Goal: Task Accomplishment & Management: Complete application form

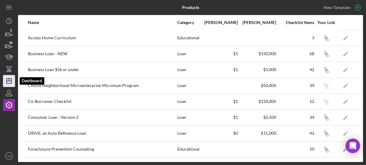
click at [9, 79] on line "button" at bounding box center [9, 80] width 0 height 2
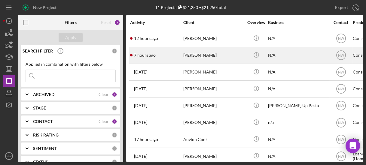
click at [201, 51] on div "[PERSON_NAME]" at bounding box center [213, 55] width 60 height 16
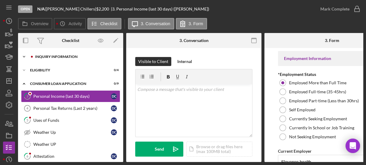
click at [23, 58] on icon "Icon/Expander" at bounding box center [24, 57] width 12 height 12
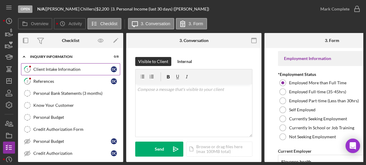
click at [38, 71] on div "Client Intake Information" at bounding box center [71, 69] width 77 height 5
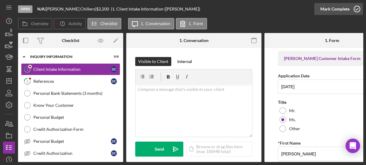
click at [357, 11] on icon "button" at bounding box center [356, 9] width 15 height 15
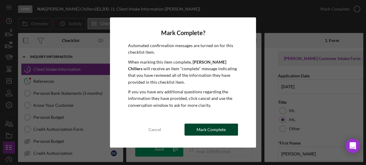
click at [206, 129] on div "Mark Complete" at bounding box center [210, 130] width 29 height 12
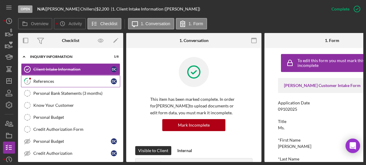
click at [46, 80] on div "References" at bounding box center [71, 81] width 77 height 5
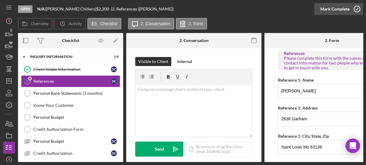
click at [356, 6] on icon "button" at bounding box center [356, 9] width 15 height 15
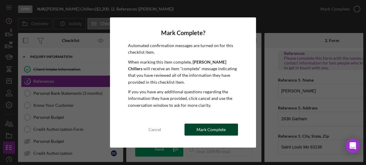
click at [213, 131] on div "Mark Complete" at bounding box center [210, 130] width 29 height 12
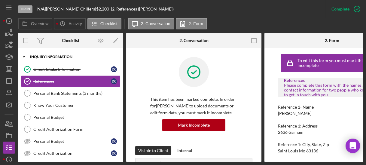
click at [26, 56] on icon "Icon/Expander" at bounding box center [24, 57] width 12 height 12
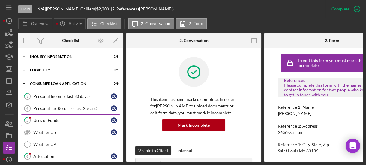
click at [43, 120] on div "Uses of Funds" at bounding box center [71, 120] width 77 height 5
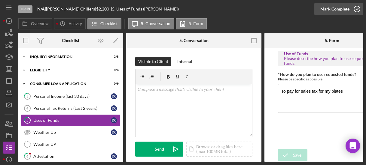
click at [356, 11] on icon "button" at bounding box center [356, 9] width 15 height 15
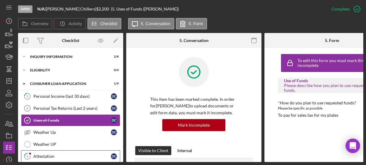
click at [36, 151] on link "6 Attestation D C" at bounding box center [70, 156] width 99 height 12
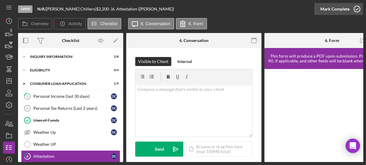
click at [356, 8] on icon "button" at bounding box center [356, 9] width 15 height 15
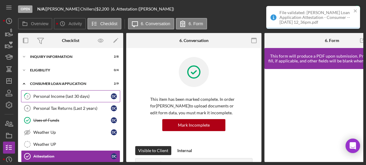
click at [46, 95] on div "Personal Income (last 30 days)" at bounding box center [71, 96] width 77 height 5
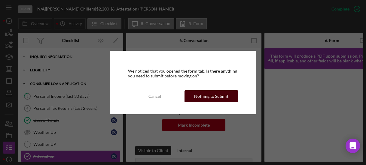
click at [212, 94] on div "Nothing to Submit" at bounding box center [211, 96] width 34 height 12
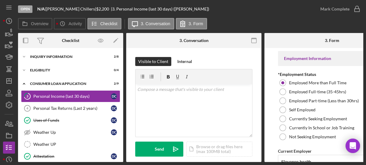
scroll to position [98, 0]
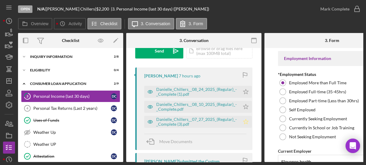
click at [243, 123] on polygon "button" at bounding box center [245, 121] width 5 height 5
click at [50, 95] on div "Personal Income (last 30 days)" at bounding box center [71, 96] width 77 height 5
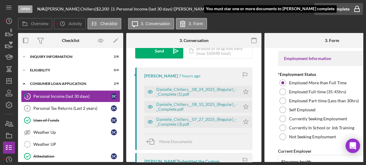
click at [357, 8] on icon "button" at bounding box center [356, 9] width 15 height 15
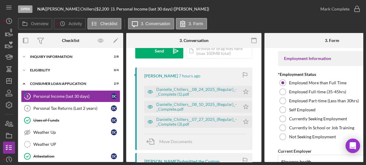
click at [267, 136] on form "Employment Information *Employment Status Employed More than Full Time Employed…" at bounding box center [331, 105] width 135 height 114
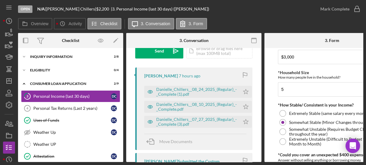
scroll to position [346, 0]
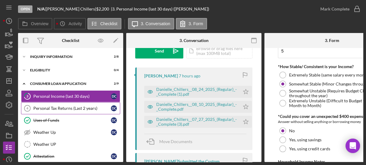
click at [89, 103] on link "Personal Tax Returns (Last 2 years) 4 Personal Tax Returns (Last 2 years) D C" at bounding box center [70, 108] width 99 height 12
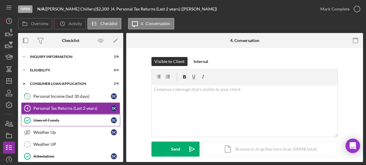
click at [71, 122] on link "Uses of Funds Uses of Funds D C" at bounding box center [70, 120] width 99 height 12
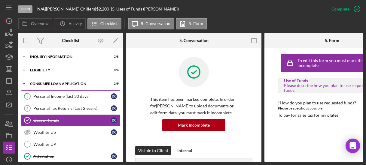
click at [58, 95] on div "Personal Income (last 30 days)" at bounding box center [71, 96] width 77 height 5
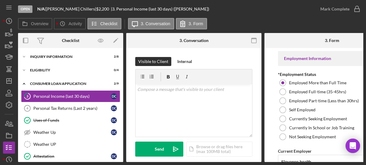
click at [261, 139] on div "3 Personal Income (last 30 days) Visible to Client Internal v Color teal Color …" at bounding box center [193, 105] width 135 height 114
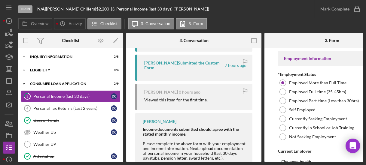
scroll to position [98, 0]
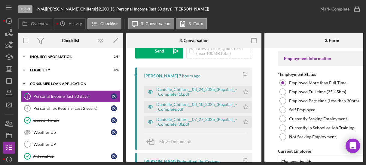
click at [25, 83] on icon "Icon/Expander" at bounding box center [24, 84] width 12 height 12
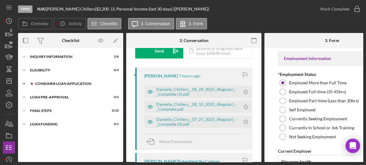
click at [38, 83] on div "Consumer Loan Application" at bounding box center [75, 84] width 80 height 4
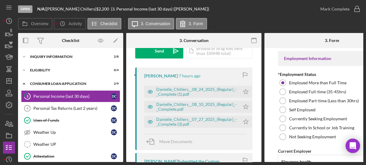
scroll to position [82, 0]
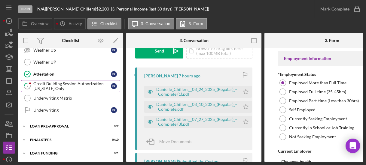
click at [53, 86] on div "Credit Building Session Authorization- [US_STATE] Only" at bounding box center [71, 86] width 77 height 10
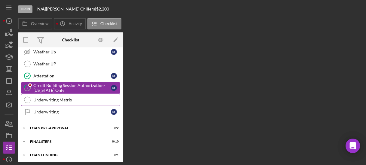
scroll to position [82, 0]
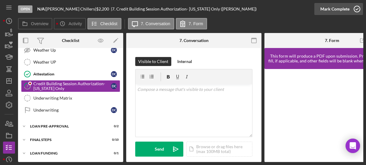
click at [358, 11] on icon "button" at bounding box center [356, 9] width 15 height 15
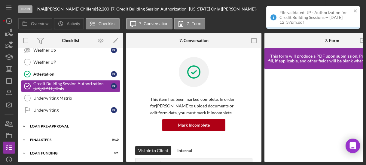
click at [23, 126] on polyline at bounding box center [24, 126] width 2 height 1
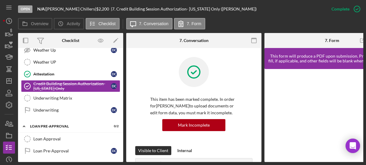
scroll to position [109, 0]
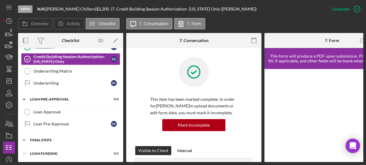
click at [25, 136] on icon "Icon/Expander" at bounding box center [24, 140] width 12 height 12
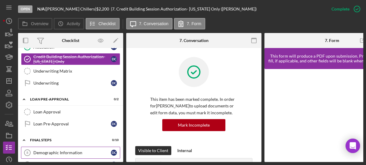
click at [72, 150] on div "Demographic Information" at bounding box center [71, 152] width 77 height 5
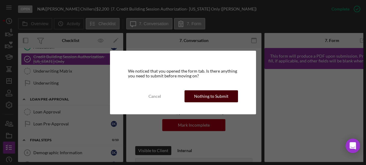
click at [210, 94] on div "Nothing to Submit" at bounding box center [211, 96] width 34 height 12
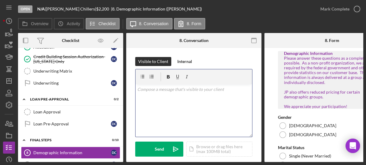
click at [191, 87] on p at bounding box center [193, 89] width 113 height 7
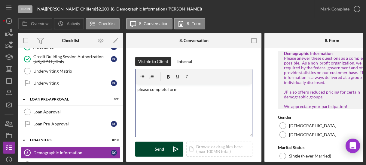
click at [156, 148] on div "Send" at bounding box center [159, 149] width 9 height 15
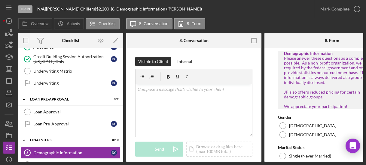
scroll to position [207, 0]
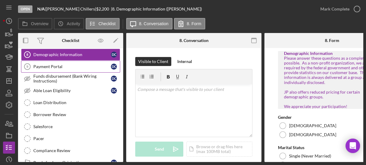
click at [56, 66] on link "Payment Portal 9 Payment Portal D C" at bounding box center [70, 67] width 99 height 12
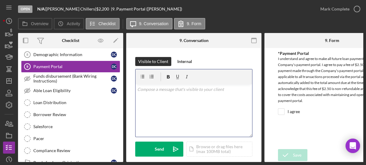
click at [174, 110] on div "v Color teal Color pink Remove color Add row above Add row below Add column bef…" at bounding box center [193, 110] width 116 height 53
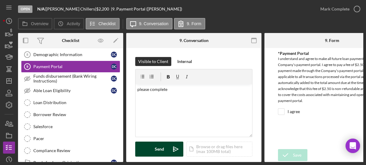
click at [162, 150] on div "Send" at bounding box center [159, 149] width 9 height 15
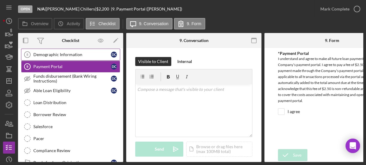
click at [91, 52] on div "Demographic Information" at bounding box center [71, 54] width 77 height 5
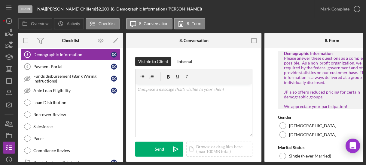
scroll to position [109, 0]
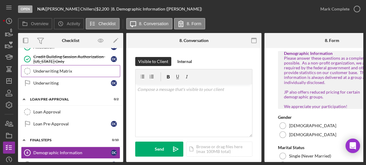
click at [73, 69] on div "Underwriting Matrix" at bounding box center [76, 71] width 86 height 5
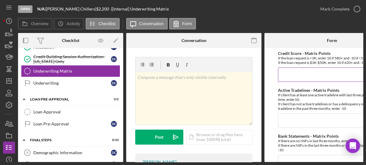
click at [291, 76] on input "Credit Score - Matrix Points" at bounding box center [332, 75] width 108 height 14
type input "-10"
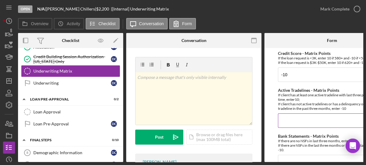
click at [300, 121] on input "Active Tradelines - Matrix Points" at bounding box center [332, 120] width 108 height 14
type input "10"
click at [301, 155] on input "Bank Statements - Matrix Points" at bounding box center [332, 162] width 108 height 14
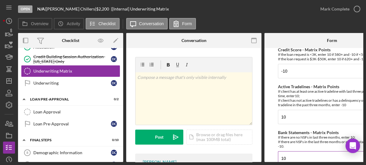
click at [361, 158] on input "10" at bounding box center [332, 158] width 108 height 14
type input "10"
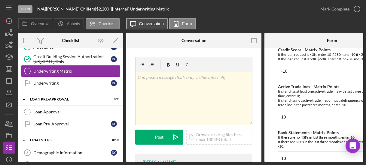
click at [145, 20] on button "Icon/Message Conversation" at bounding box center [147, 23] width 42 height 11
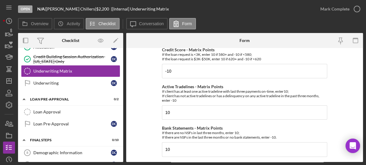
click at [146, 116] on form "Credit Score - Matrix Points If the loan request is <3K, enter 10 if 580+ and -…" at bounding box center [244, 105] width 236 height 114
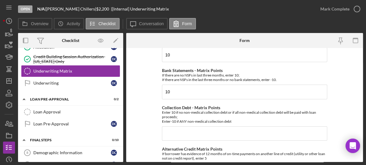
scroll to position [71, 0]
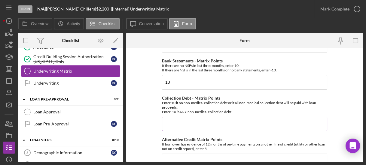
click at [180, 125] on input "Collection Debt - Matrix Points" at bounding box center [244, 124] width 165 height 14
type input "-10"
click at [151, 144] on form "Credit Score - Matrix Points If the loan request is <3K, enter 10 if 580+ and -…" at bounding box center [244, 105] width 236 height 114
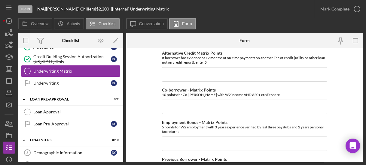
scroll to position [167, 0]
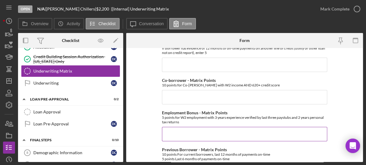
click at [176, 130] on input "Employment Bonus - Matrix Points" at bounding box center [244, 134] width 165 height 14
type input "5"
click at [145, 114] on form "Credit Score - Matrix Points If the loan request is <3K, enter 10 if 580+ and -…" at bounding box center [244, 105] width 236 height 114
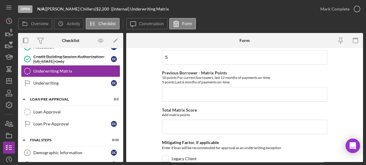
scroll to position [253, 0]
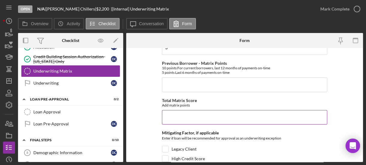
click at [179, 115] on input "Total Matrix Score" at bounding box center [244, 117] width 165 height 14
type input "5"
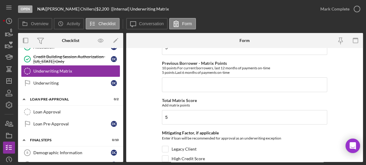
click at [152, 94] on form "Credit Score - Matrix Points If the loan request is <3K, enter 10 if 580+ and -…" at bounding box center [244, 105] width 236 height 114
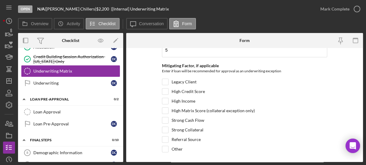
scroll to position [330, 0]
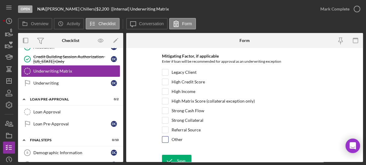
click at [163, 137] on input "Other" at bounding box center [165, 140] width 6 height 6
checkbox input "true"
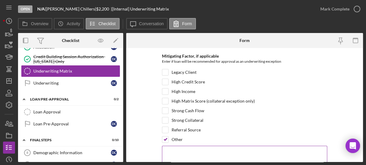
click at [185, 146] on textarea at bounding box center [244, 155] width 165 height 19
type textarea "need for funds"
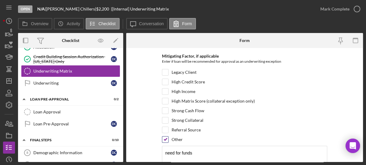
click at [212, 136] on div "Other" at bounding box center [244, 141] width 165 height 10
click at [147, 108] on form "Credit Score - Matrix Points If the loan request is <3K, enter 10 if 580+ and -…" at bounding box center [244, 105] width 236 height 114
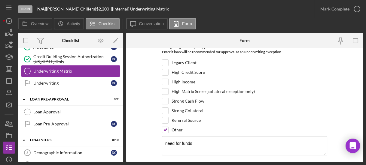
scroll to position [352, 0]
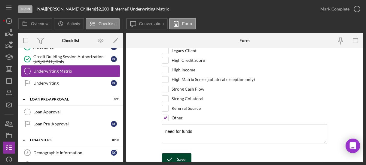
click at [180, 153] on div "Save" at bounding box center [181, 159] width 8 height 12
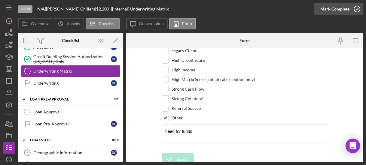
click at [355, 11] on icon "button" at bounding box center [356, 9] width 15 height 15
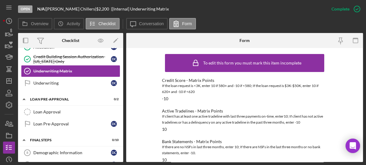
scroll to position [9, 0]
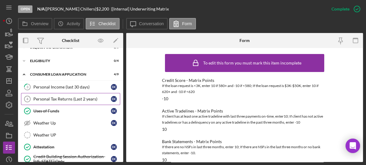
drag, startPoint x: 74, startPoint y: 104, endPoint x: 68, endPoint y: 94, distance: 11.5
click at [68, 94] on div "3 Personal Income (last 30 days) D C Personal Tax Returns (Last 2 years) 4 Pers…" at bounding box center [70, 136] width 105 height 111
click at [68, 94] on link "Personal Tax Returns (Last 2 years) 4 Personal Tax Returns (Last 2 years) D C" at bounding box center [70, 99] width 99 height 12
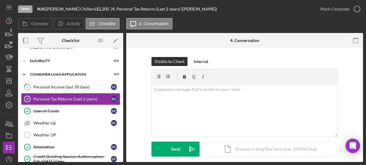
click at [138, 97] on div "Visible to Client Internal v Color teal Color pink Remove color Add row above A…" at bounding box center [244, 111] width 218 height 109
click at [177, 95] on div "v Color teal Color pink Remove color Add row above Add row below Add column bef…" at bounding box center [244, 110] width 185 height 53
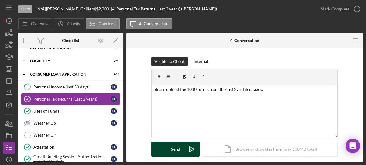
click at [174, 147] on div "Send" at bounding box center [175, 149] width 9 height 15
